Goal: Task Accomplishment & Management: Use online tool/utility

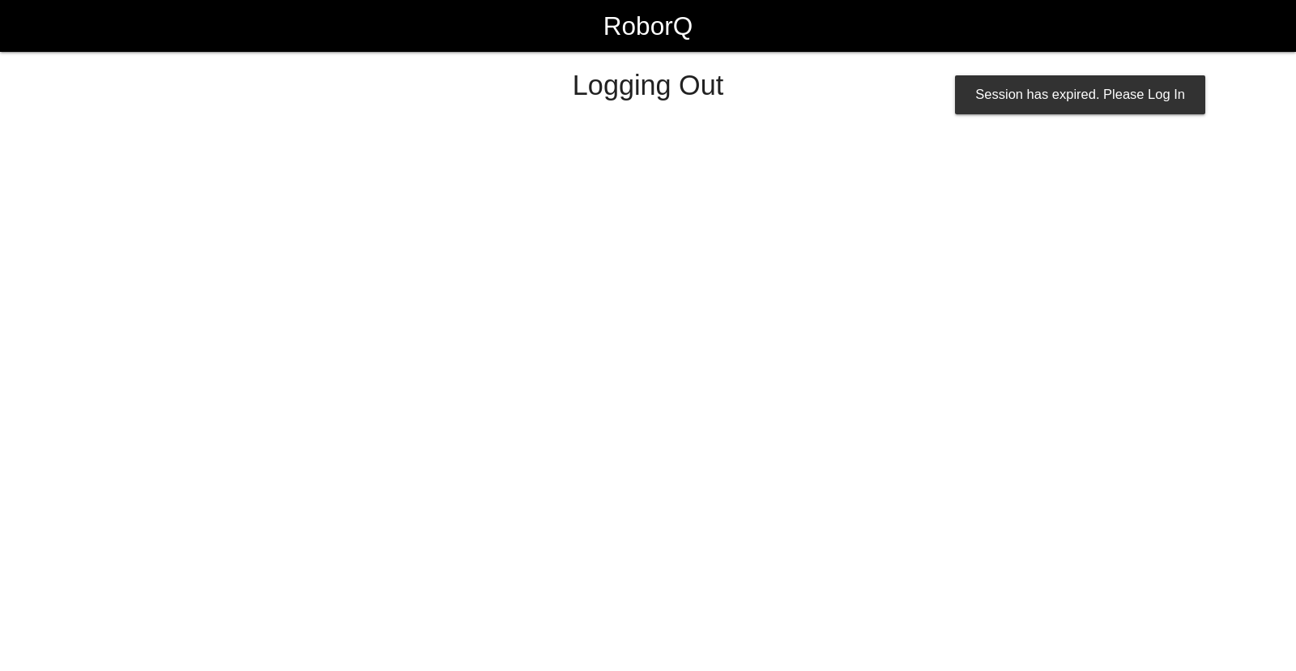
select select "Supervisor"
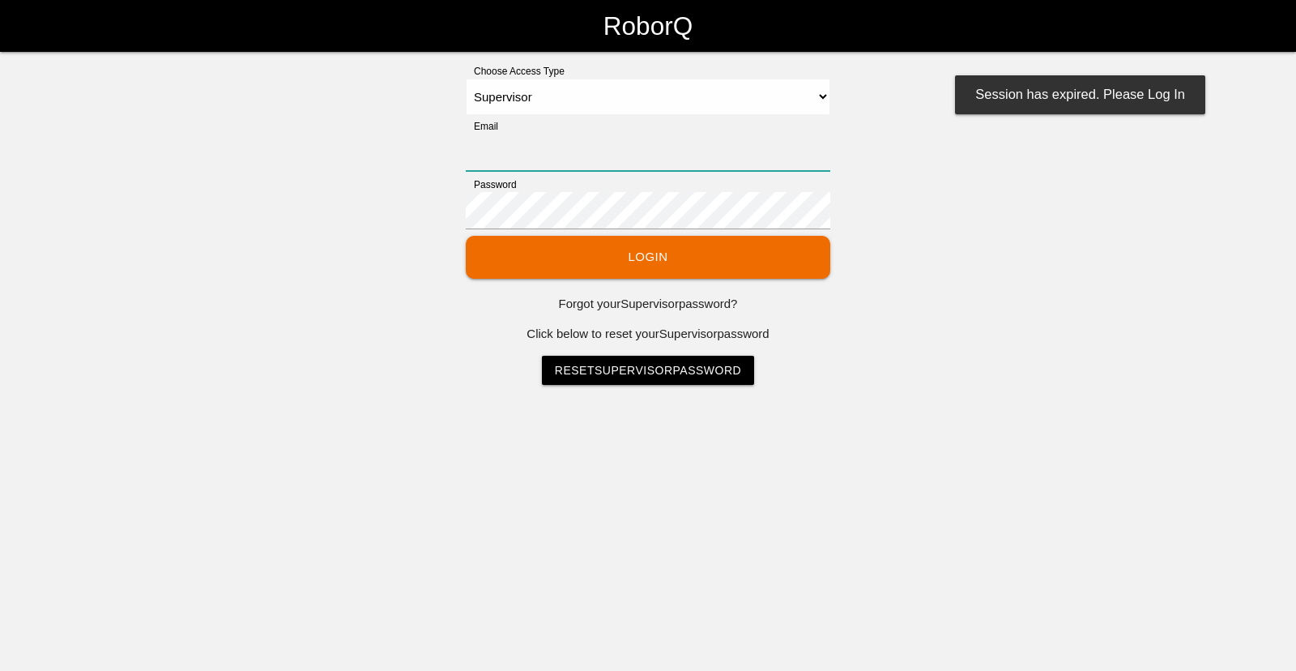
type input "[EMAIL_ADDRESS][DOMAIN_NAME]"
click at [787, 246] on button "Login" at bounding box center [648, 257] width 364 height 43
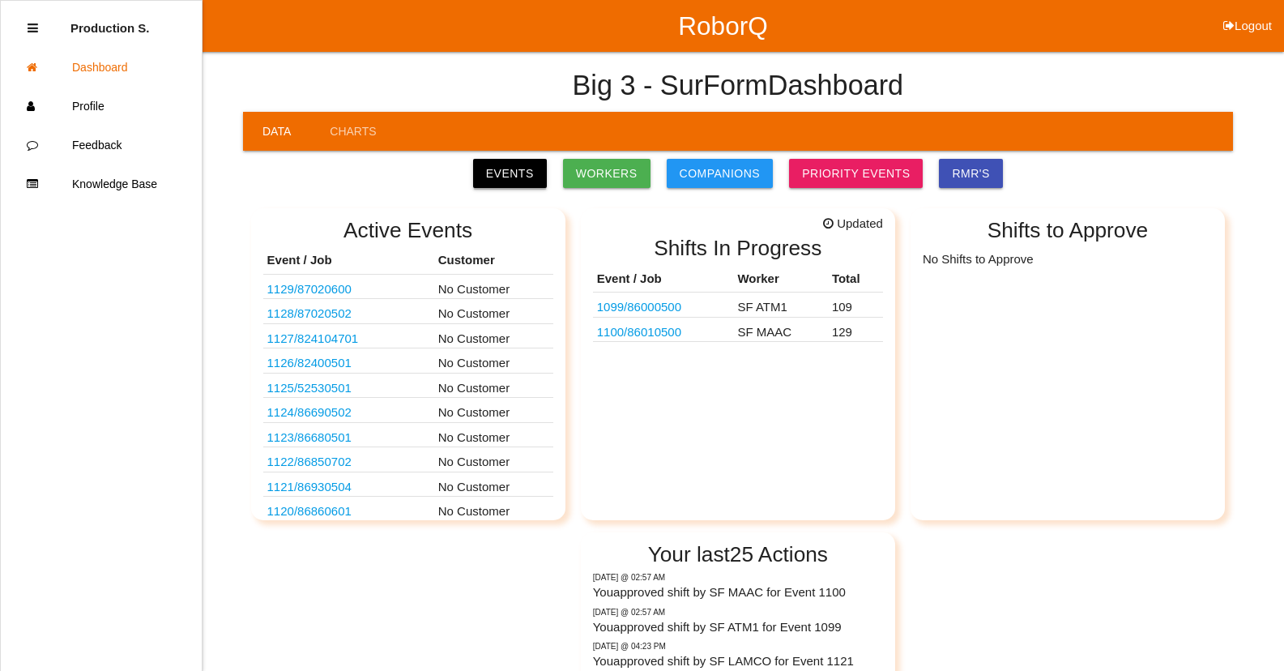
click at [530, 178] on link "Events" at bounding box center [510, 173] width 74 height 29
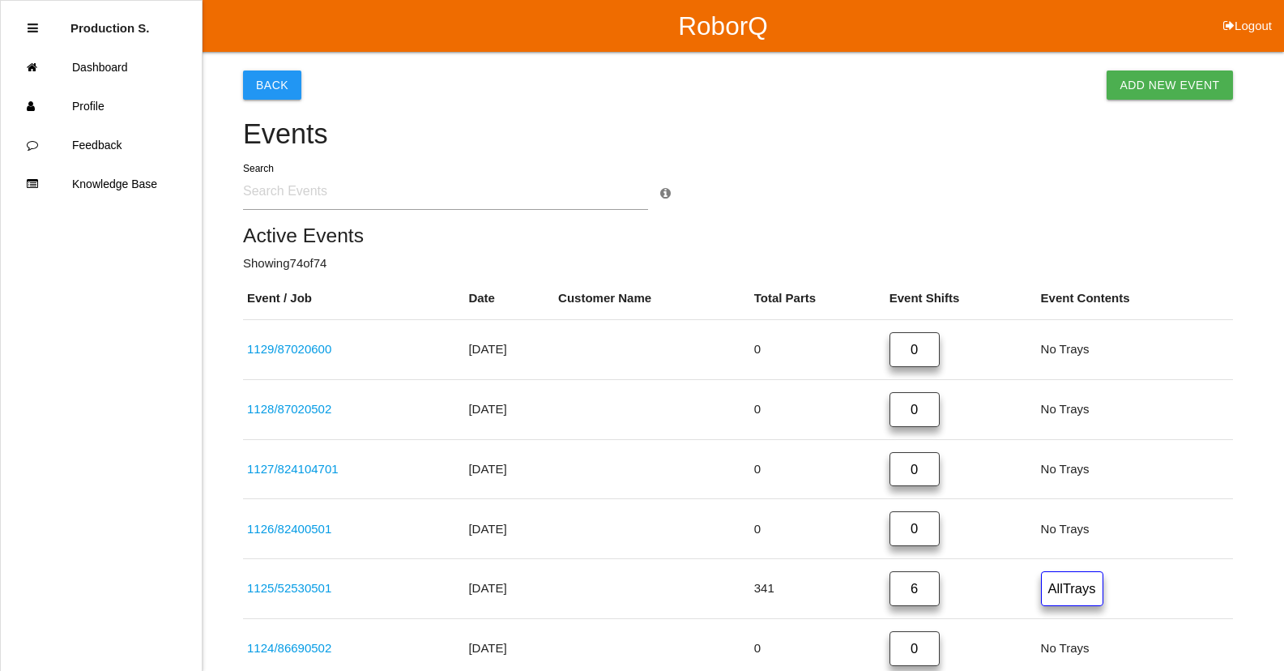
click at [316, 194] on input "text" at bounding box center [445, 191] width 405 height 37
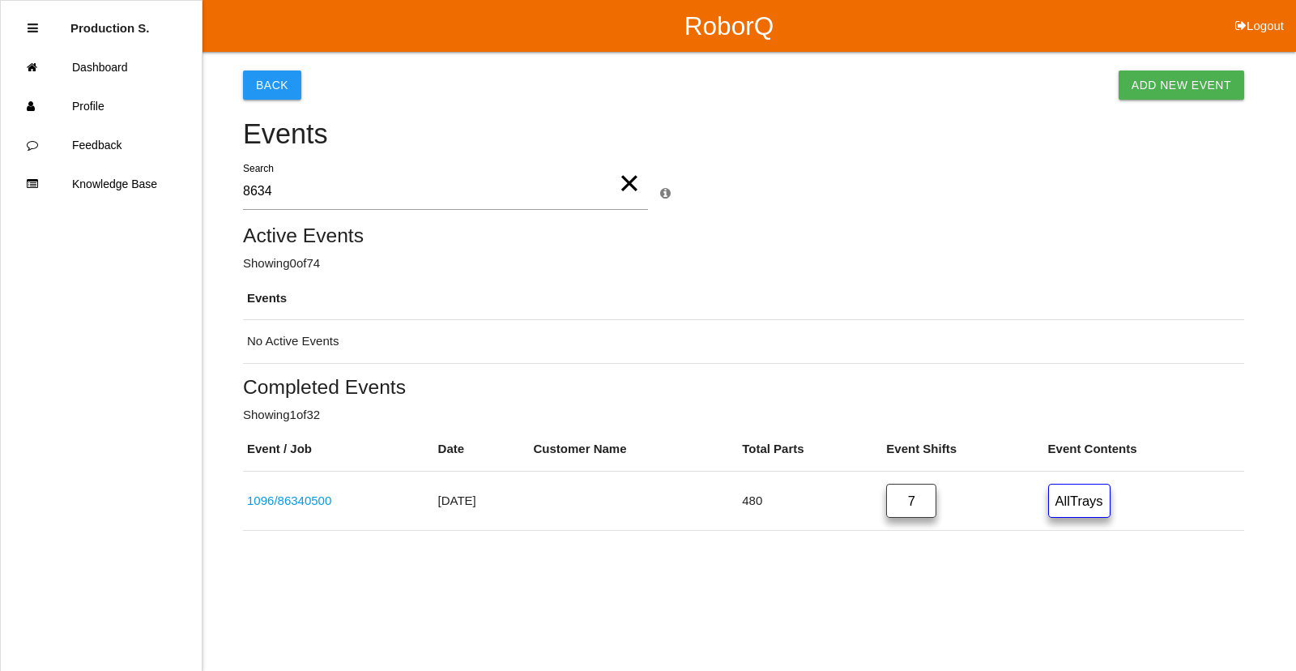
type input "86340500"
click at [311, 505] on link "1096 / 86340500" at bounding box center [289, 500] width 84 height 14
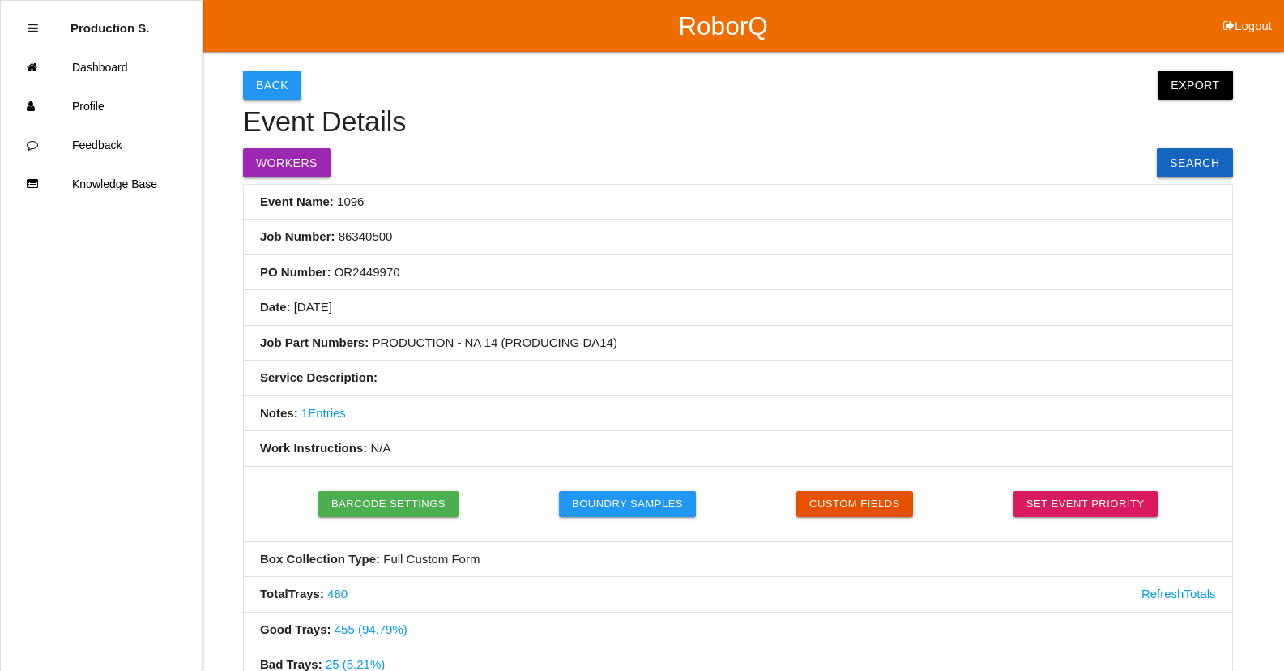
click at [258, 83] on button "Back" at bounding box center [272, 84] width 58 height 29
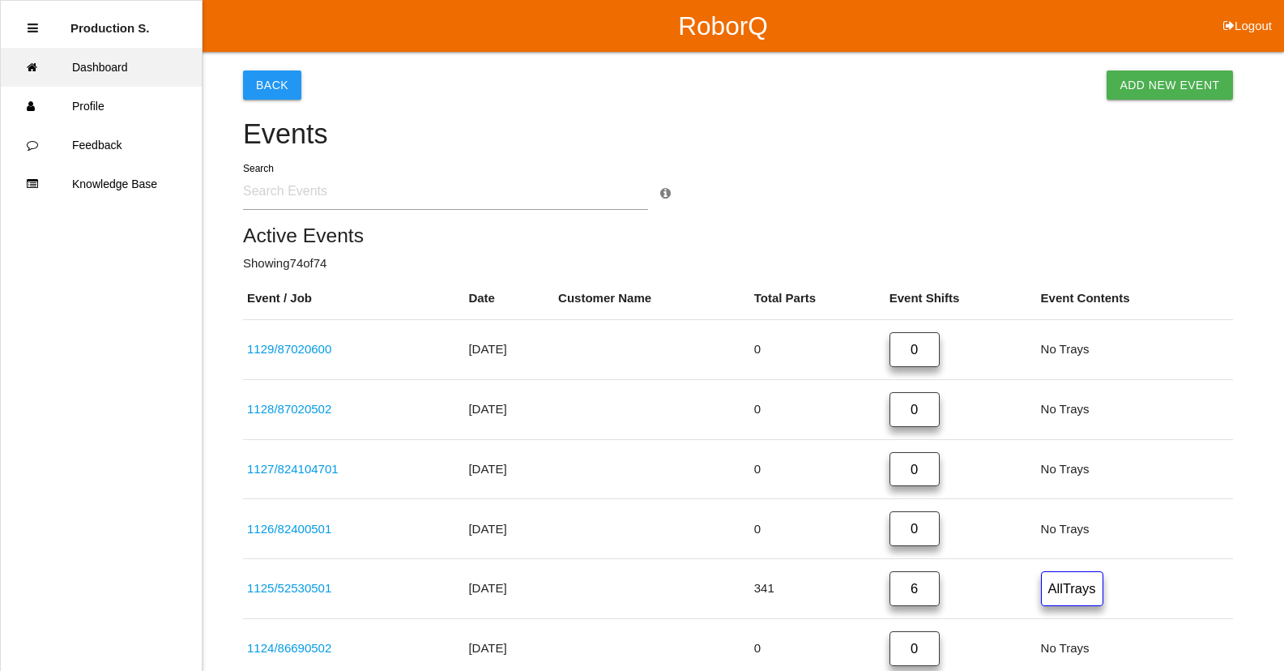
click at [104, 65] on link "Dashboard" at bounding box center [101, 67] width 201 height 39
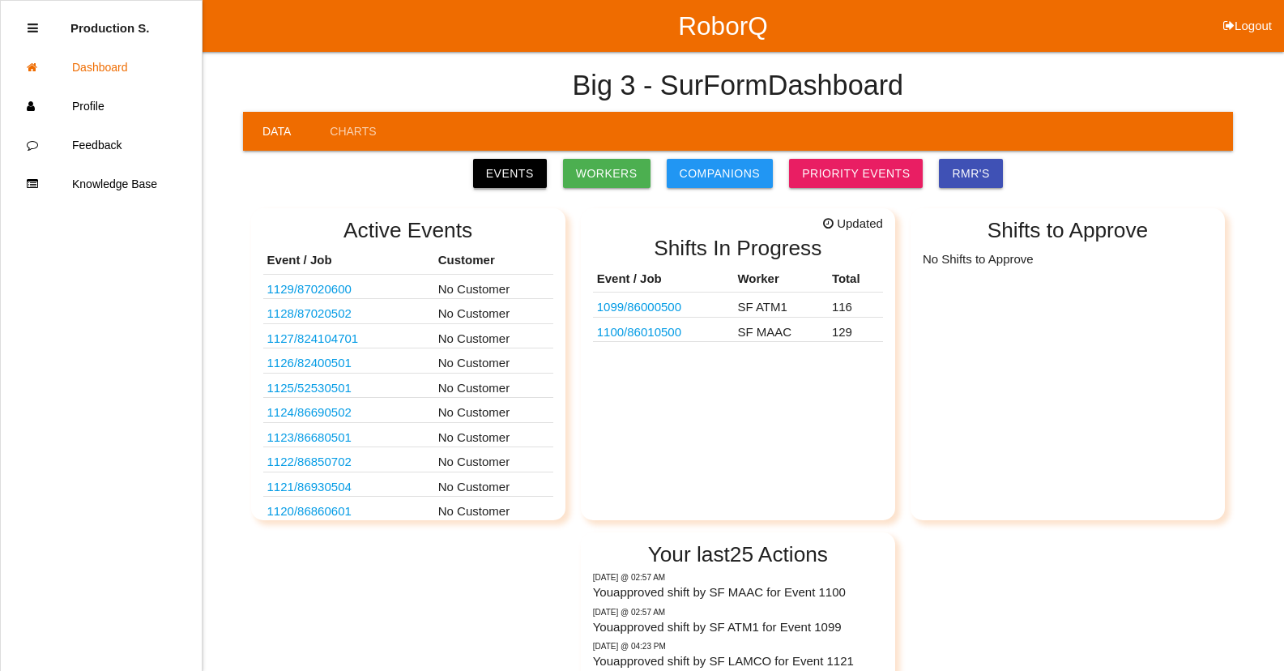
click at [528, 168] on link "Events" at bounding box center [510, 173] width 74 height 29
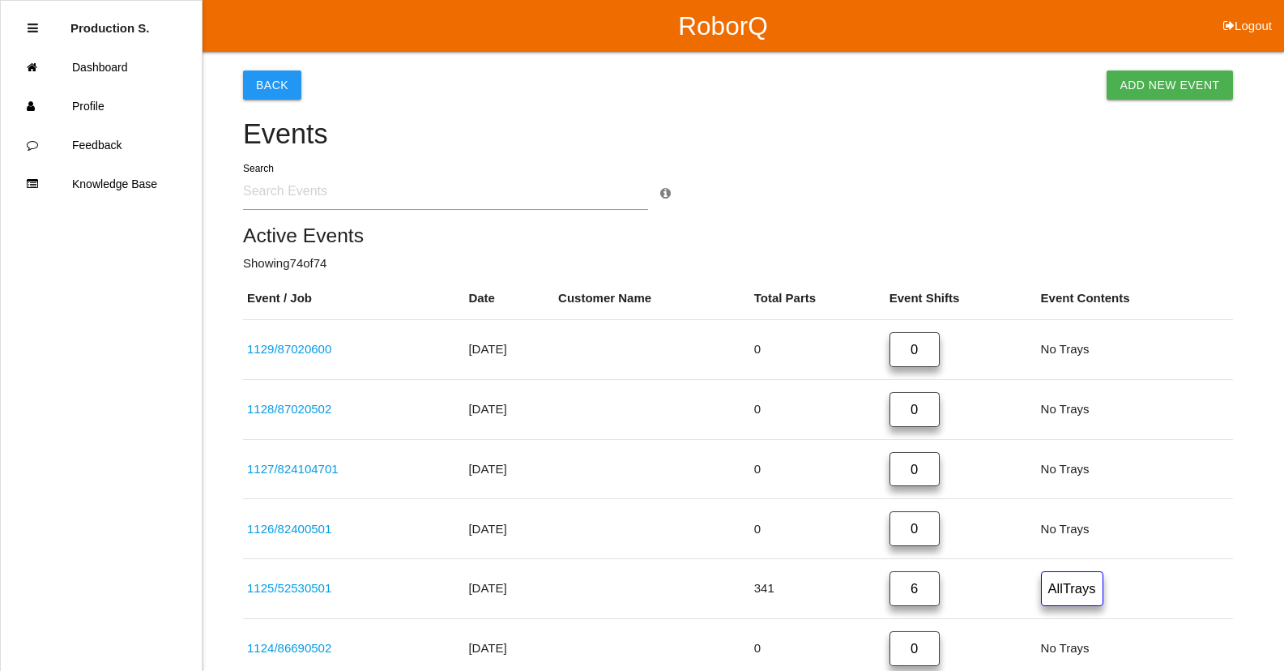
click at [264, 204] on input "text" at bounding box center [445, 191] width 405 height 37
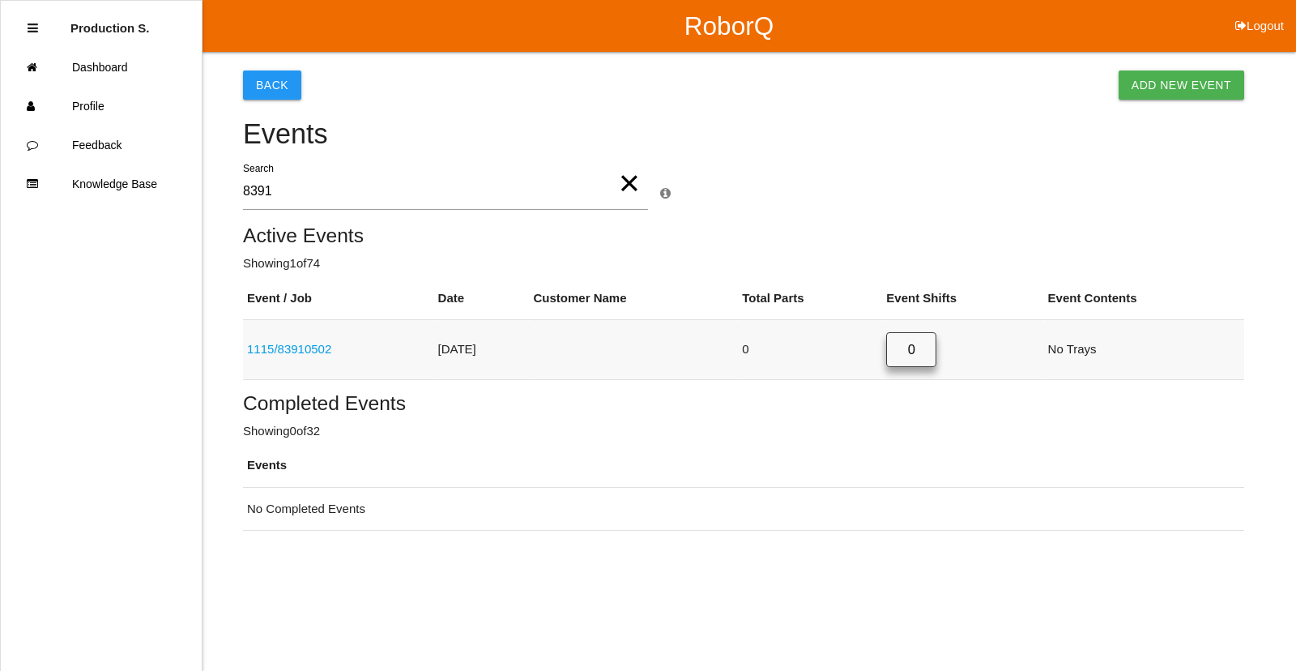
type input "8391"
click at [329, 351] on link "1115 / 83910502" at bounding box center [289, 349] width 84 height 14
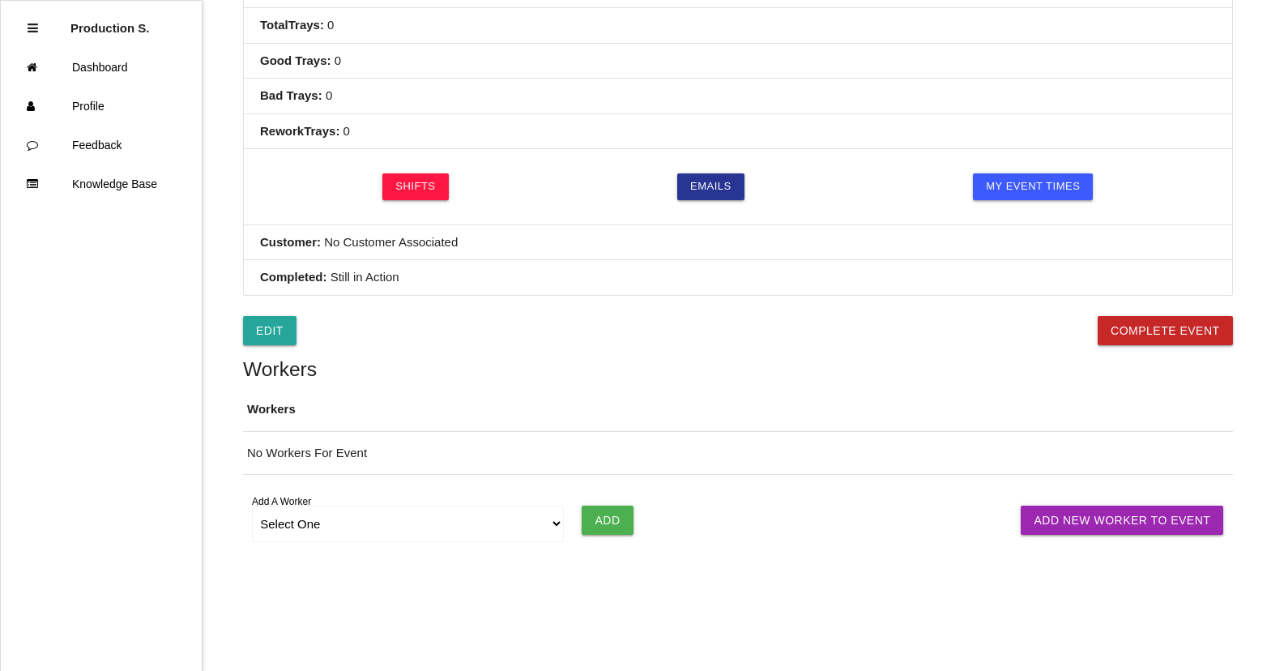
scroll to position [586, 0]
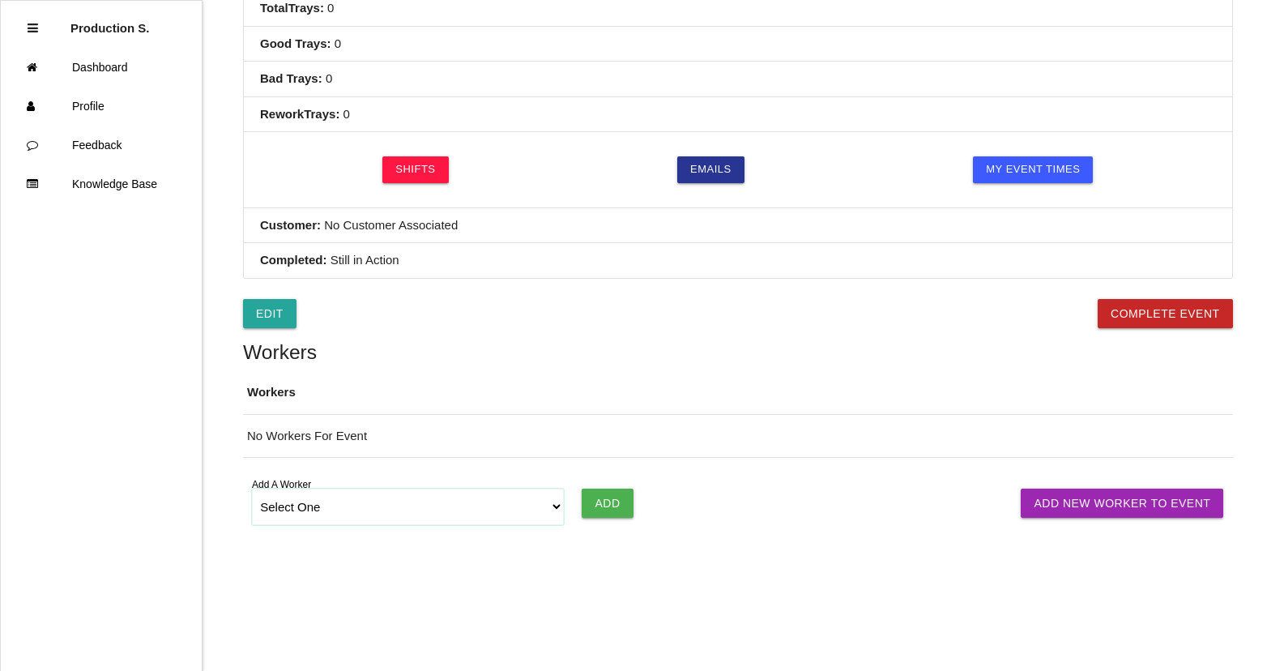
click at [552, 511] on select "Select One [PERSON_NAME] [PERSON_NAME] SF LAMCO SF ATM1 SF ATM2 SF MAAC" at bounding box center [408, 506] width 312 height 36
select select "6781344fb24b65000ec8f095"
click at [252, 488] on select "Select One [PERSON_NAME] [PERSON_NAME] SF LAMCO SF ATM1 SF ATM2 SF MAAC" at bounding box center [408, 506] width 312 height 36
click at [622, 501] on input "Add" at bounding box center [607, 502] width 51 height 29
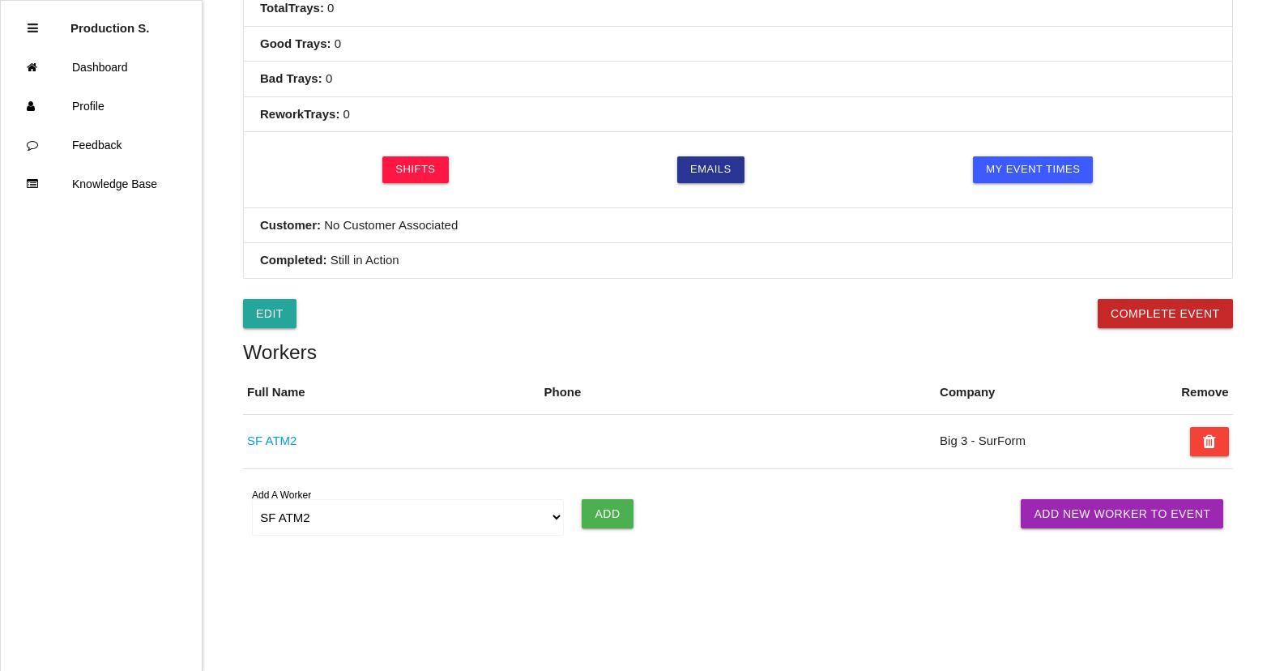
click at [145, 432] on ul "Production S. Dashboard Profile Feedback Knowledge Base" at bounding box center [101, 335] width 202 height 671
click at [96, 79] on link "Dashboard" at bounding box center [101, 67] width 201 height 39
